Goal: Information Seeking & Learning: Learn about a topic

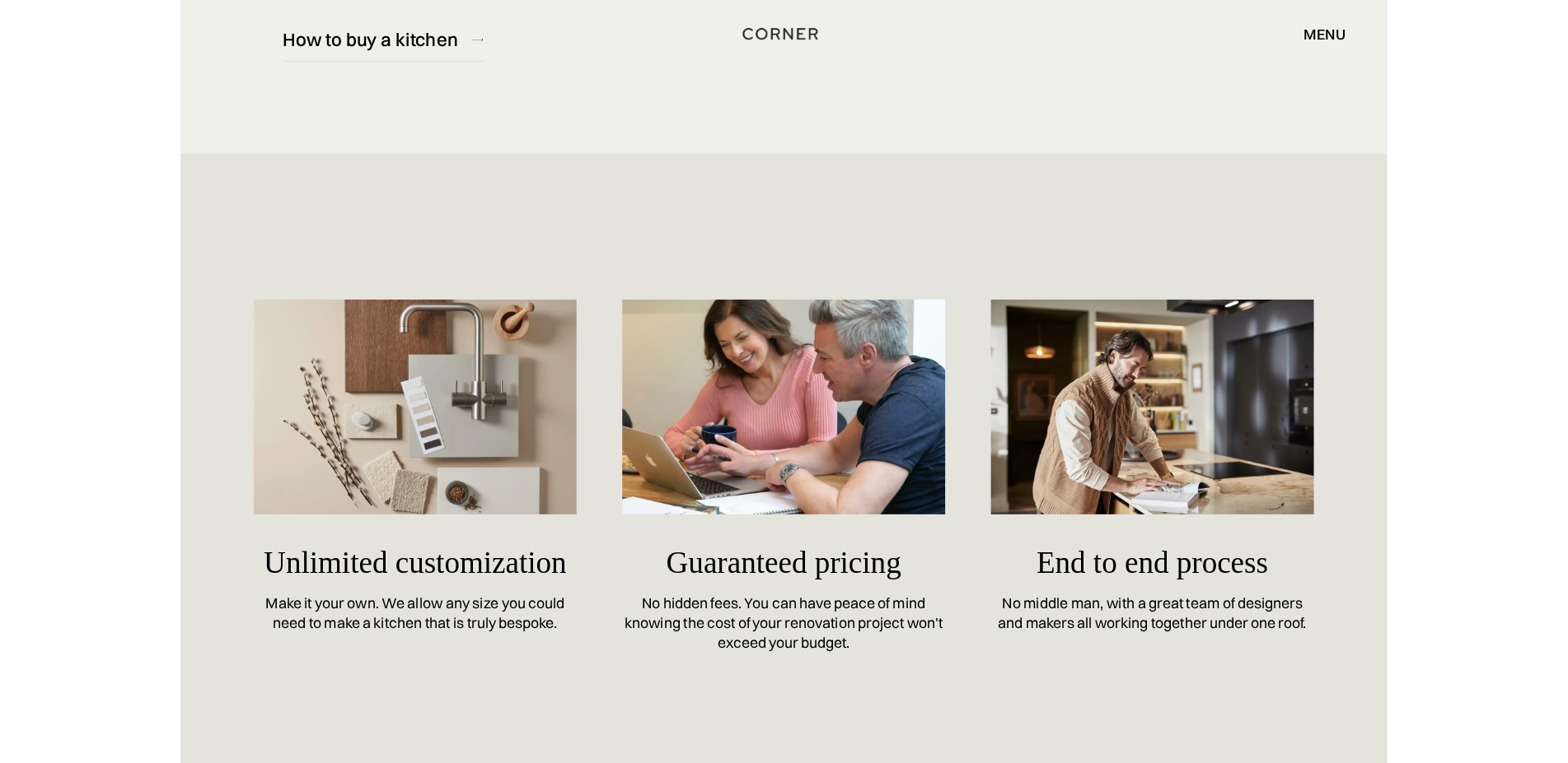
scroll to position [7068, 0]
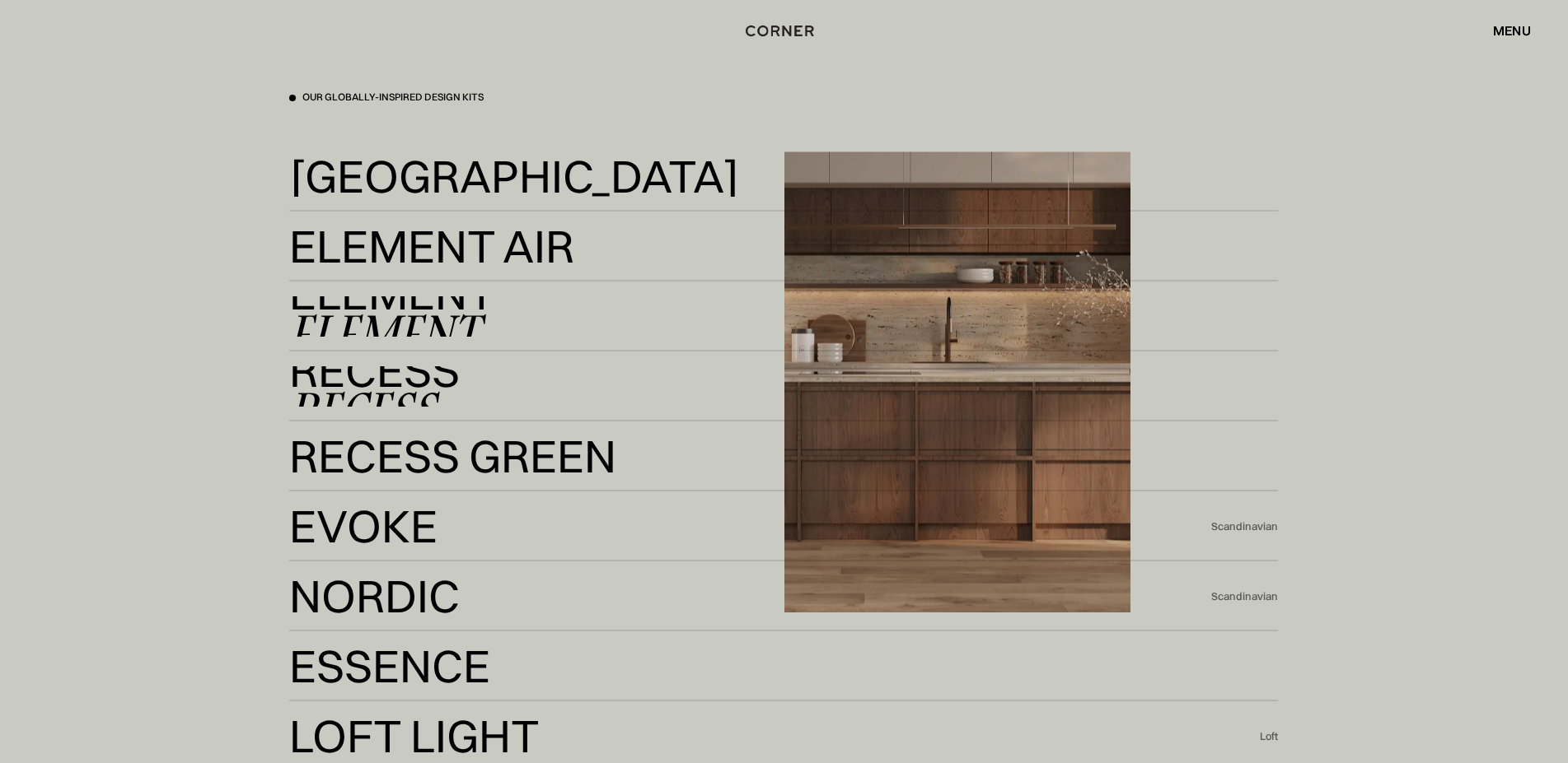
scroll to position [3612, 0]
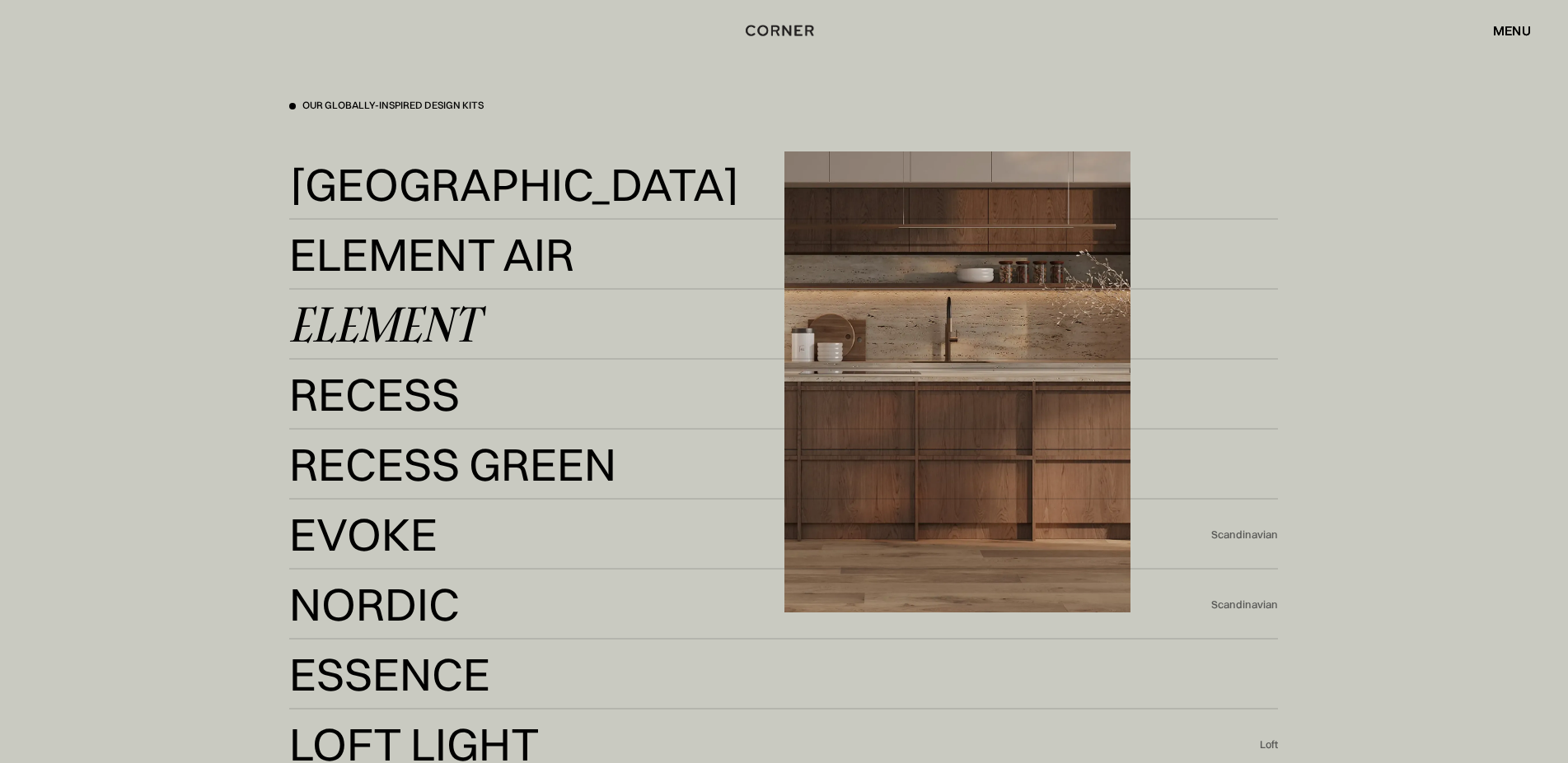
click at [526, 323] on link "Element Element" at bounding box center [784, 324] width 989 height 40
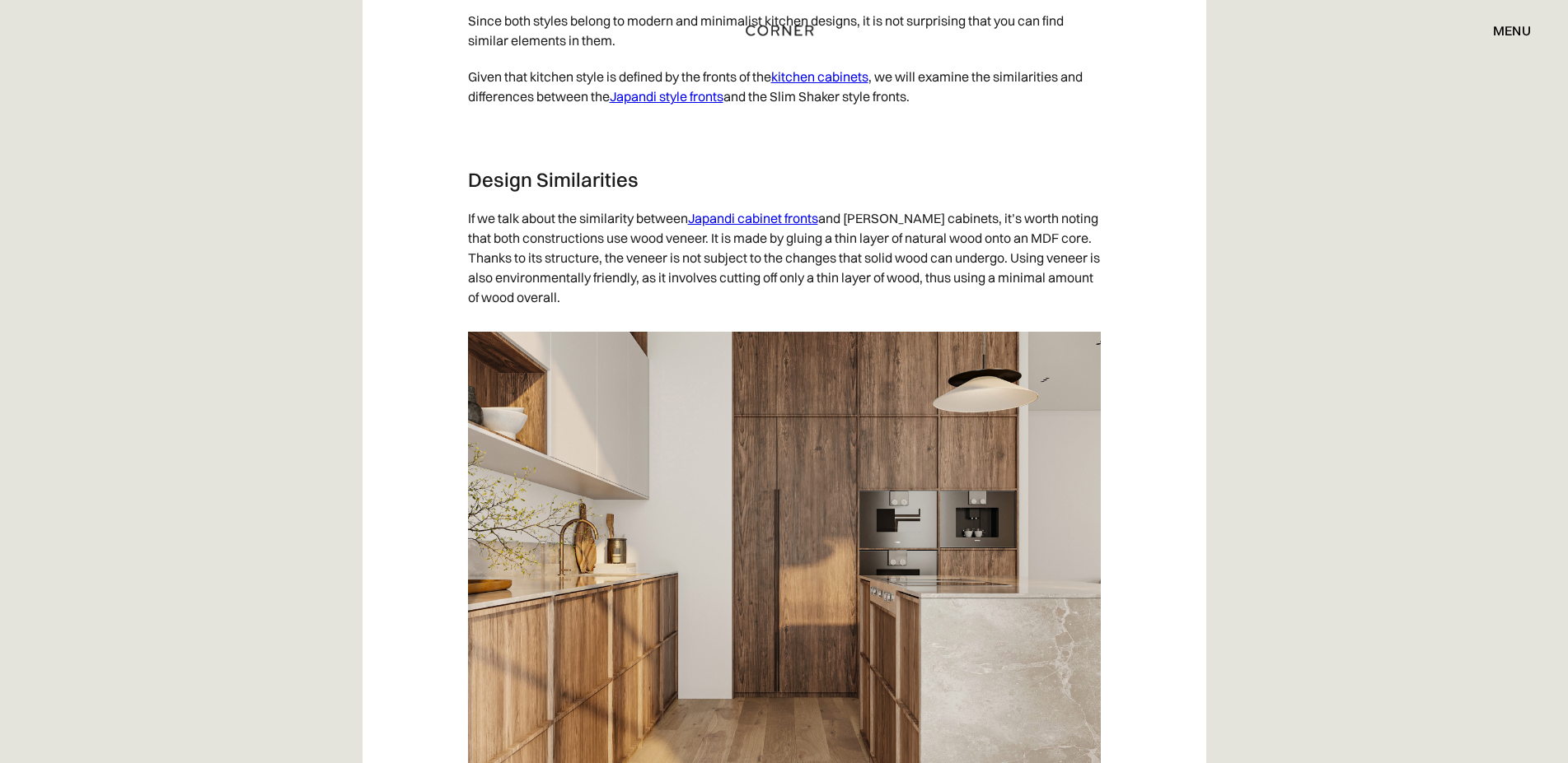
scroll to position [3444, 0]
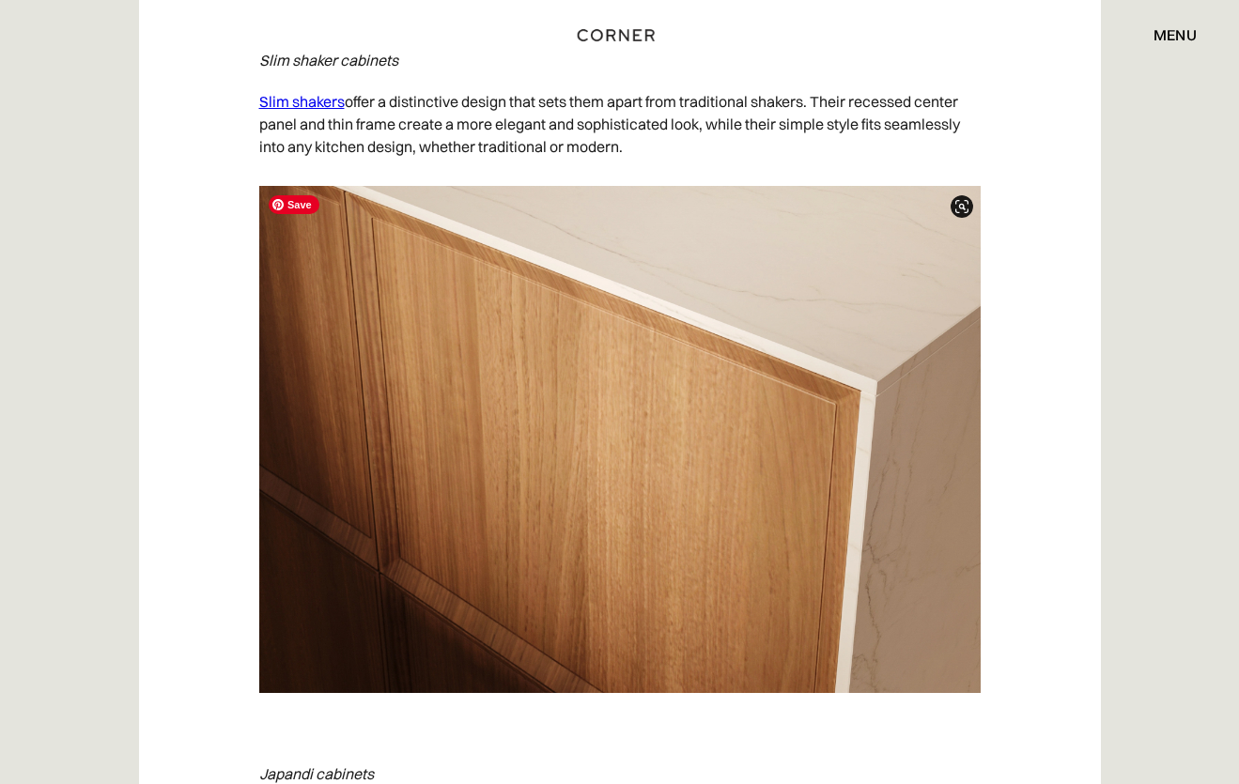
scroll to position [8524, 0]
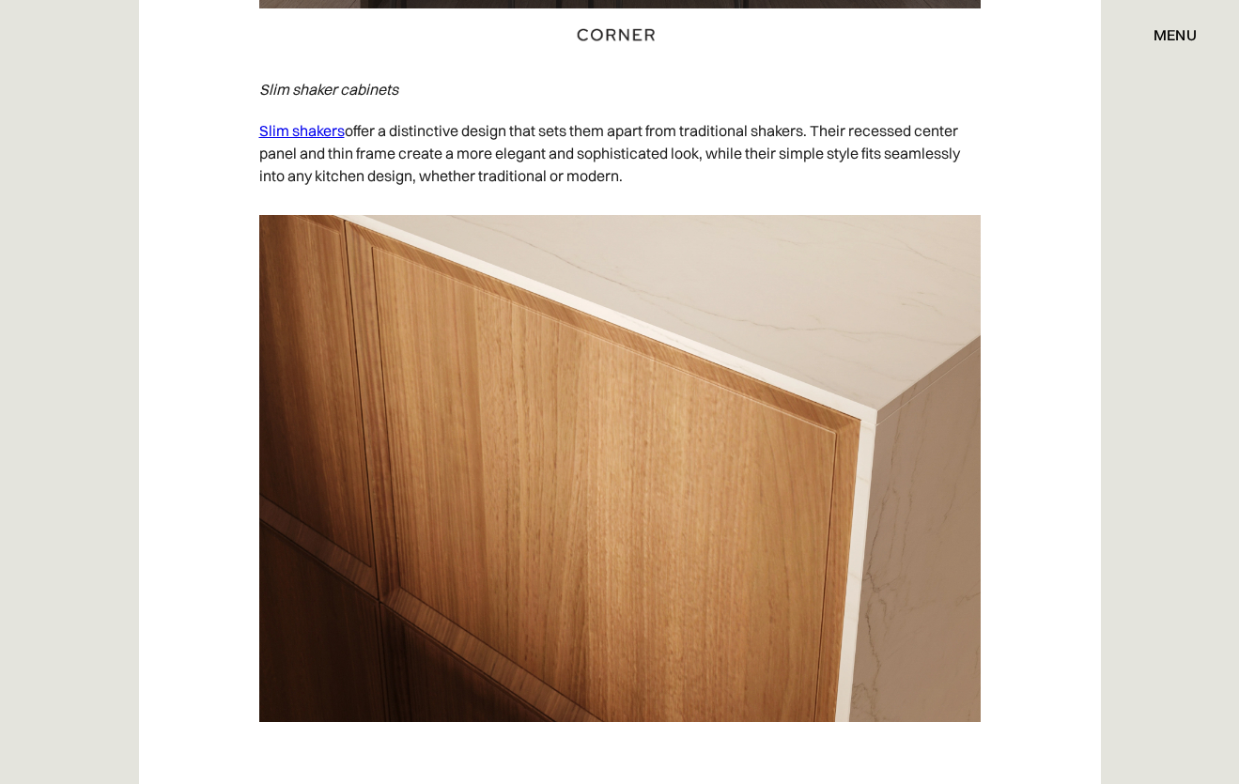
click at [275, 88] on em "Slim shaker cabinets" at bounding box center [328, 89] width 139 height 19
drag, startPoint x: 275, startPoint y: 88, endPoint x: 306, endPoint y: 88, distance: 31.0
click at [306, 88] on em "Slim shaker cabinets" at bounding box center [328, 89] width 139 height 19
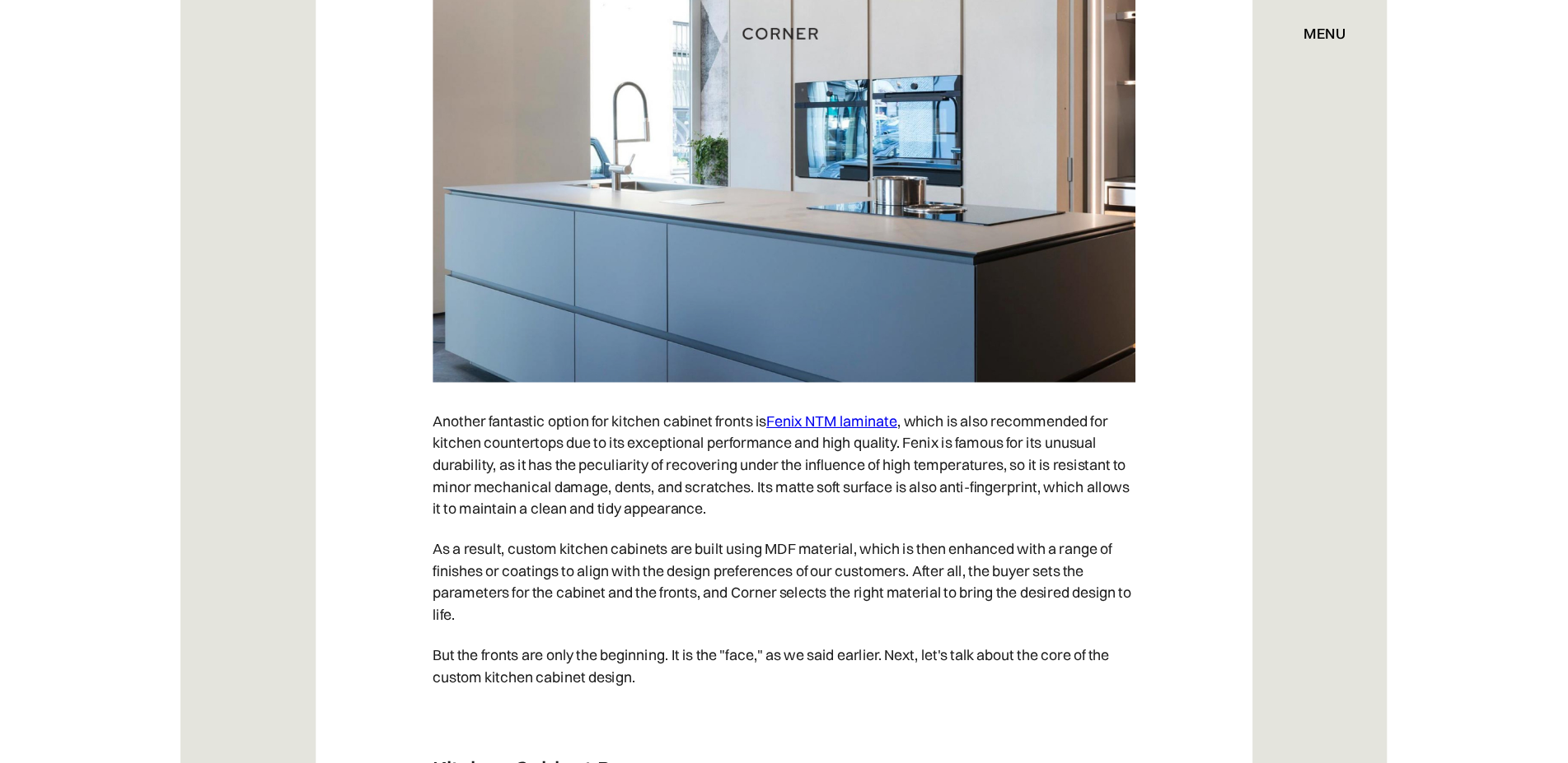
scroll to position [13104, 0]
